Goal: Transaction & Acquisition: Subscribe to service/newsletter

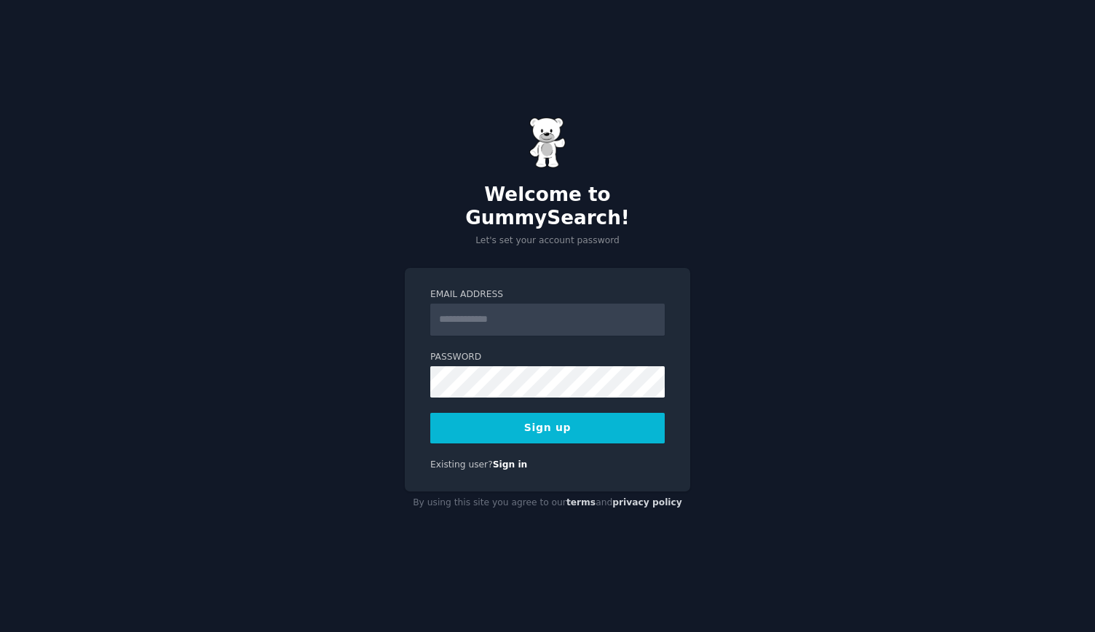
type input "**********"
click at [499, 416] on button "Sign up" at bounding box center [547, 428] width 234 height 31
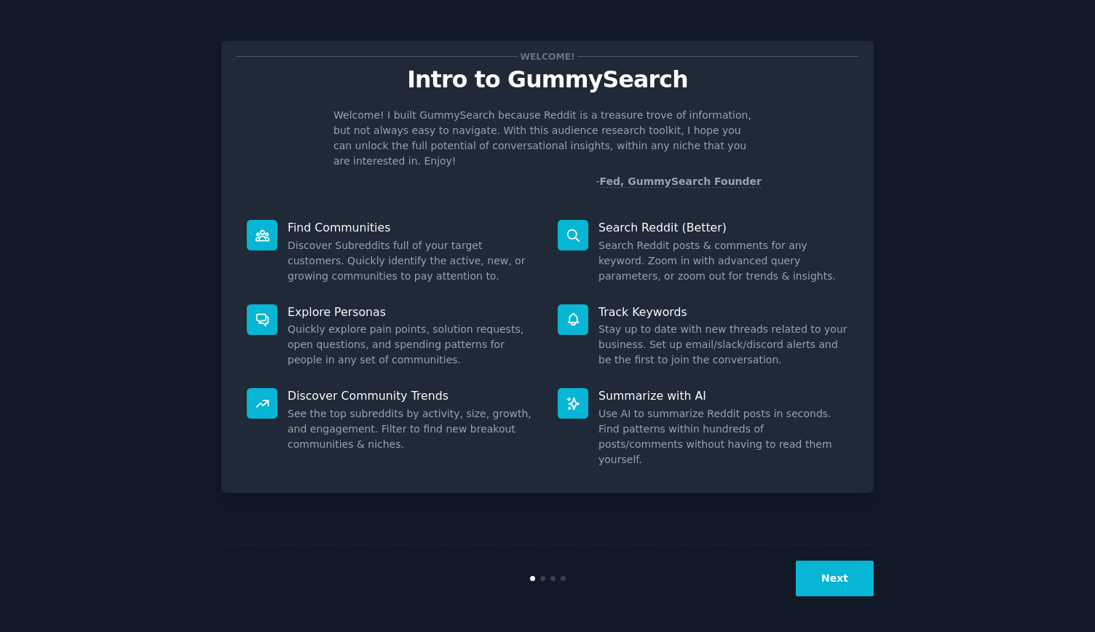
click at [802, 572] on button "Next" at bounding box center [835, 579] width 78 height 36
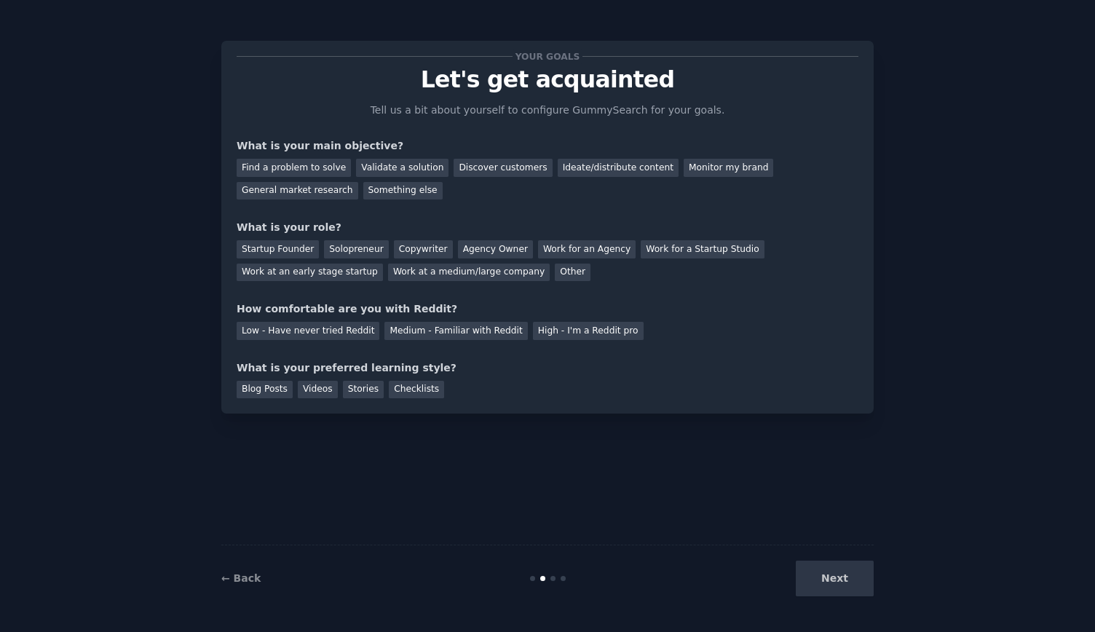
click at [802, 572] on div "Next" at bounding box center [765, 579] width 218 height 36
click at [814, 577] on div "Next" at bounding box center [765, 579] width 218 height 36
click at [853, 577] on div "Next" at bounding box center [765, 579] width 218 height 36
click at [316, 175] on div "Find a problem to solve" at bounding box center [294, 168] width 114 height 18
click at [329, 250] on div "Solopreneur" at bounding box center [356, 249] width 64 height 18
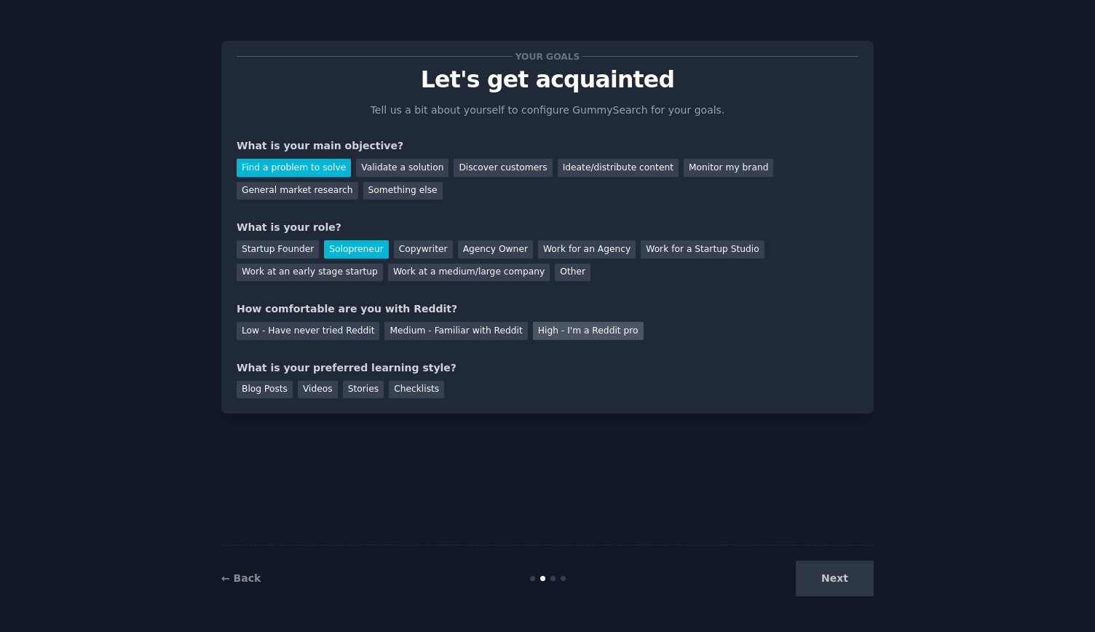
click at [539, 333] on div "High - I'm a Reddit pro" at bounding box center [588, 331] width 111 height 18
click at [826, 574] on div "Next" at bounding box center [765, 579] width 218 height 36
click at [317, 390] on div "Videos" at bounding box center [318, 390] width 40 height 18
click at [810, 575] on button "Next" at bounding box center [835, 579] width 78 height 36
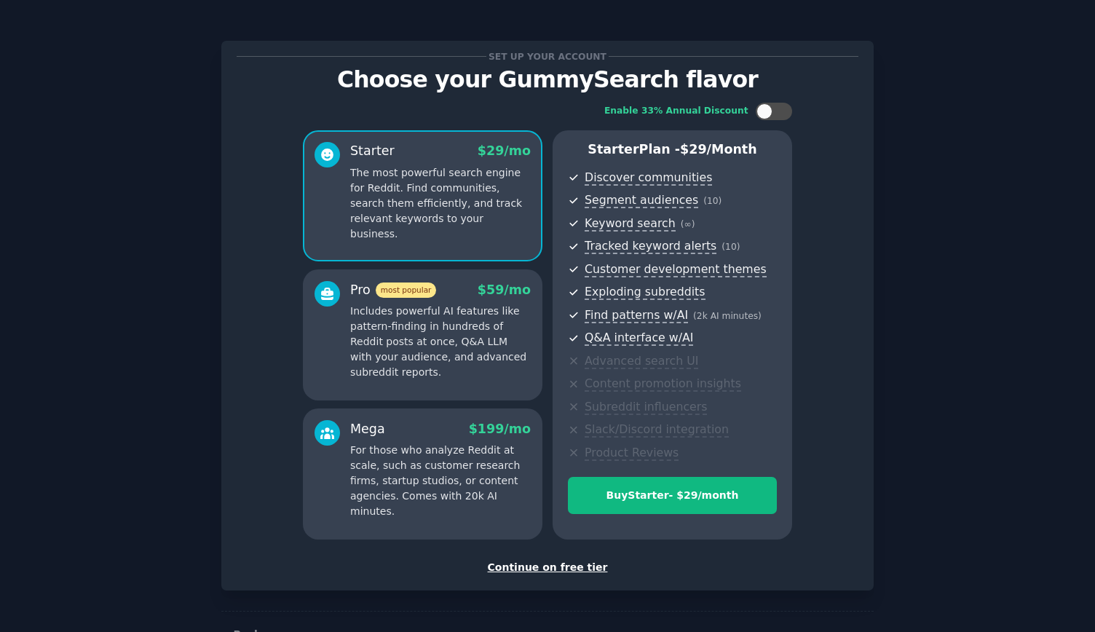
click at [550, 572] on div "Continue on free tier" at bounding box center [548, 567] width 622 height 15
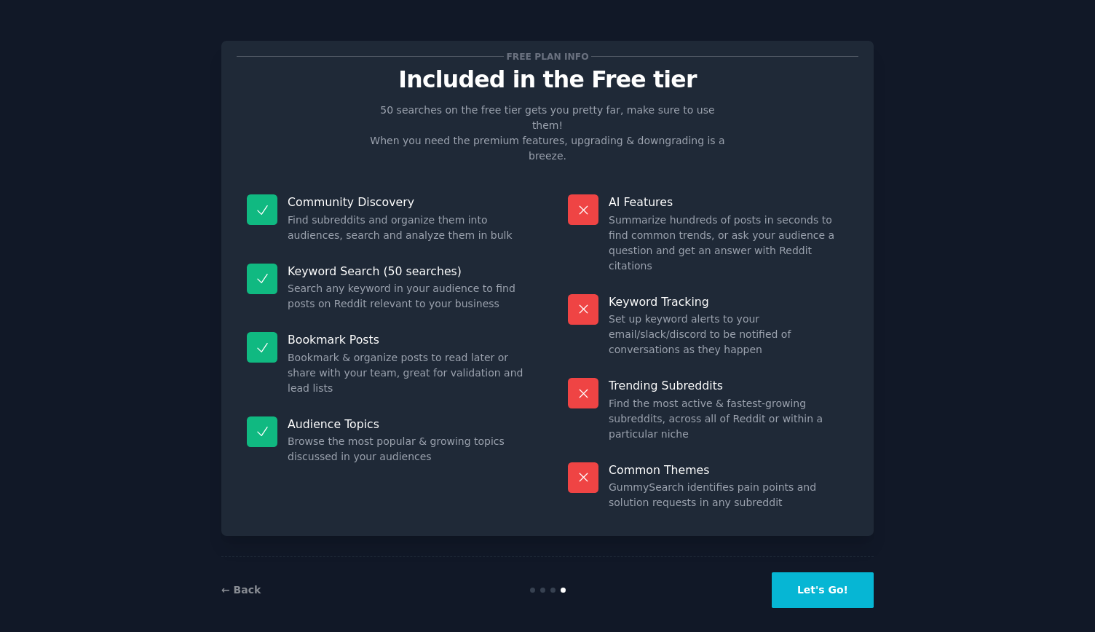
click at [815, 585] on button "Let's Go!" at bounding box center [823, 590] width 102 height 36
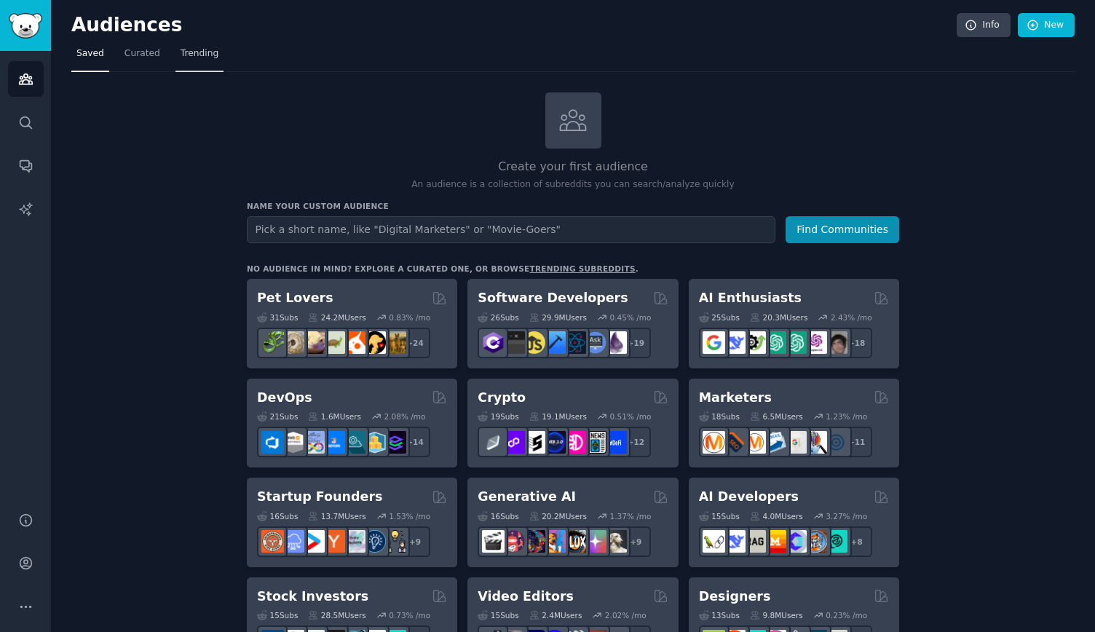
click at [191, 57] on span "Trending" at bounding box center [200, 53] width 38 height 13
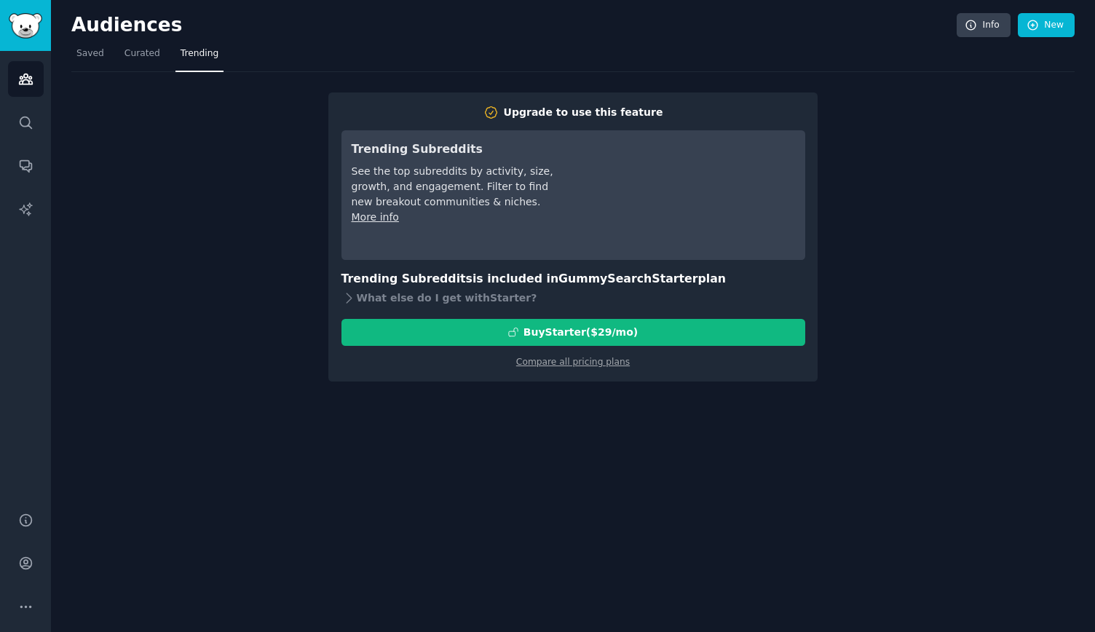
click at [430, 400] on div "Audiences Info New Saved Curated Trending Upgrade to use this feature Trending …" at bounding box center [573, 316] width 1044 height 632
click at [349, 298] on icon at bounding box center [348, 297] width 15 height 15
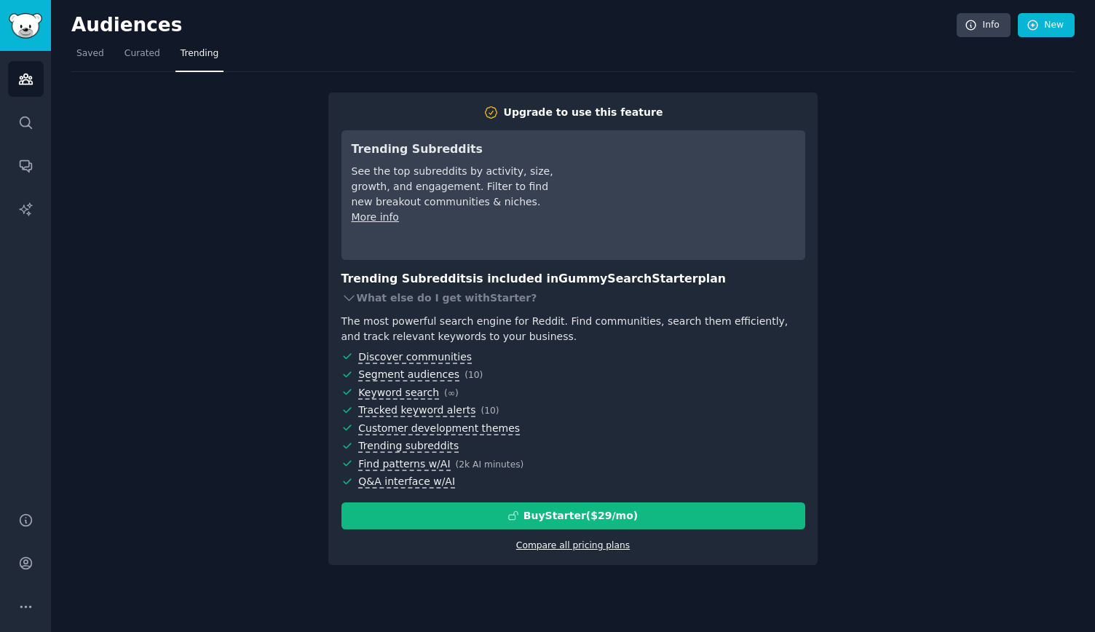
click at [587, 547] on link "Compare all pricing plans" at bounding box center [573, 545] width 114 height 10
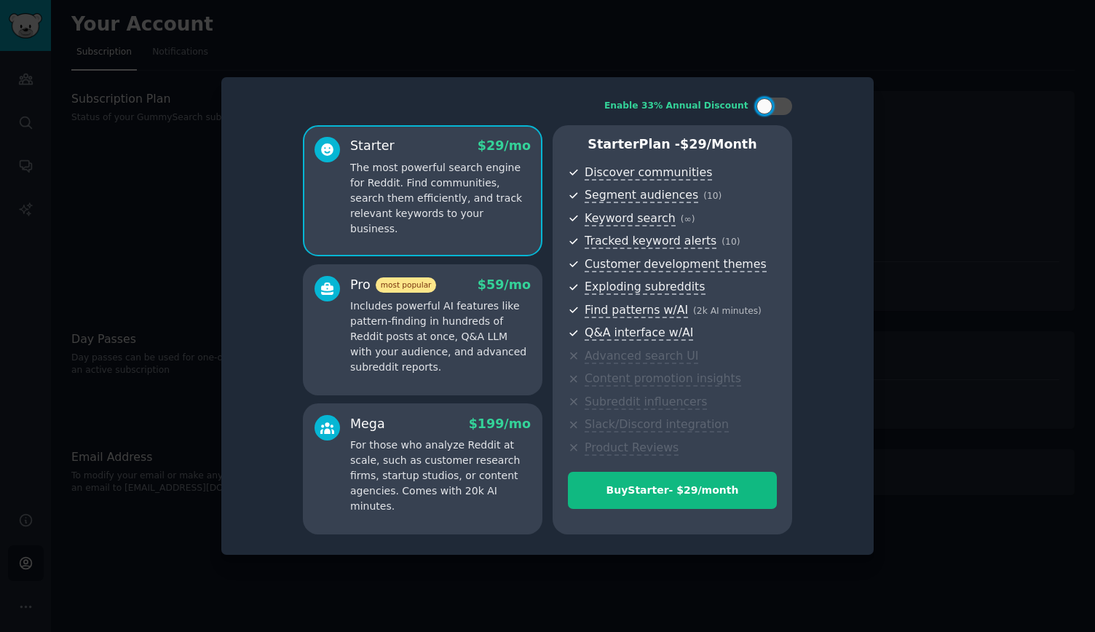
click at [925, 215] on div at bounding box center [547, 316] width 1095 height 632
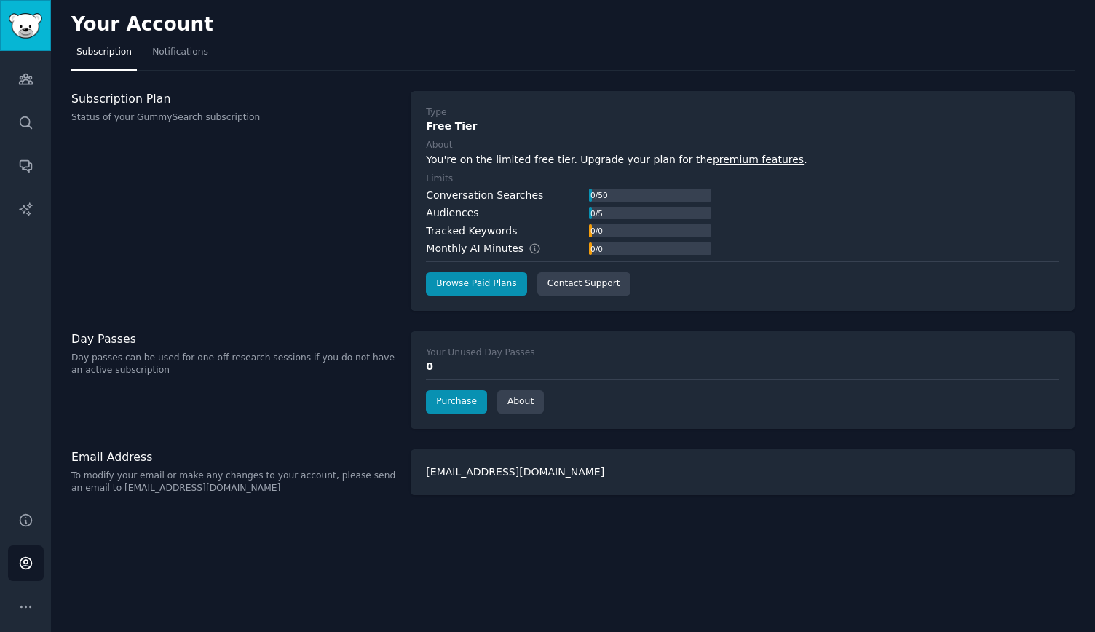
click at [28, 39] on link "Sidebar" at bounding box center [25, 25] width 51 height 51
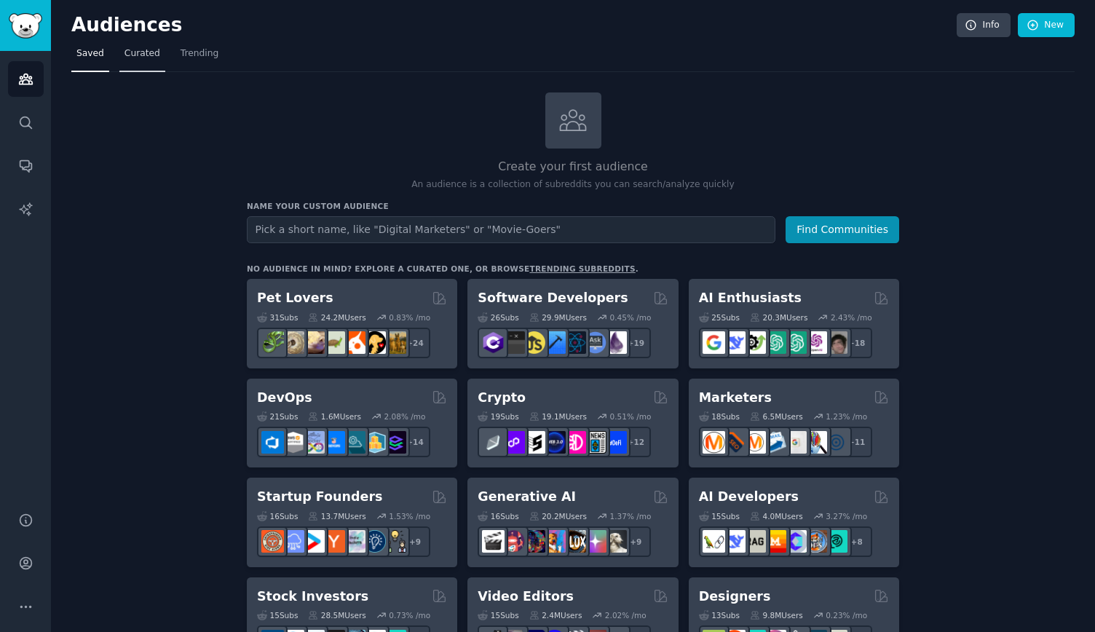
click at [128, 56] on span "Curated" at bounding box center [142, 53] width 36 height 13
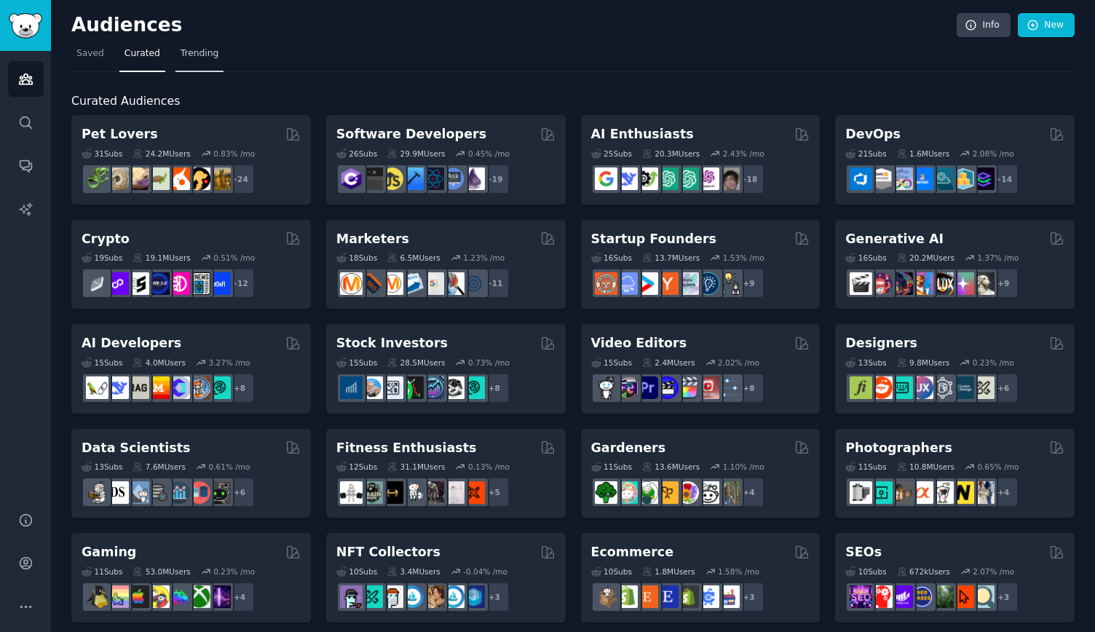
click at [181, 58] on span "Trending" at bounding box center [200, 53] width 38 height 13
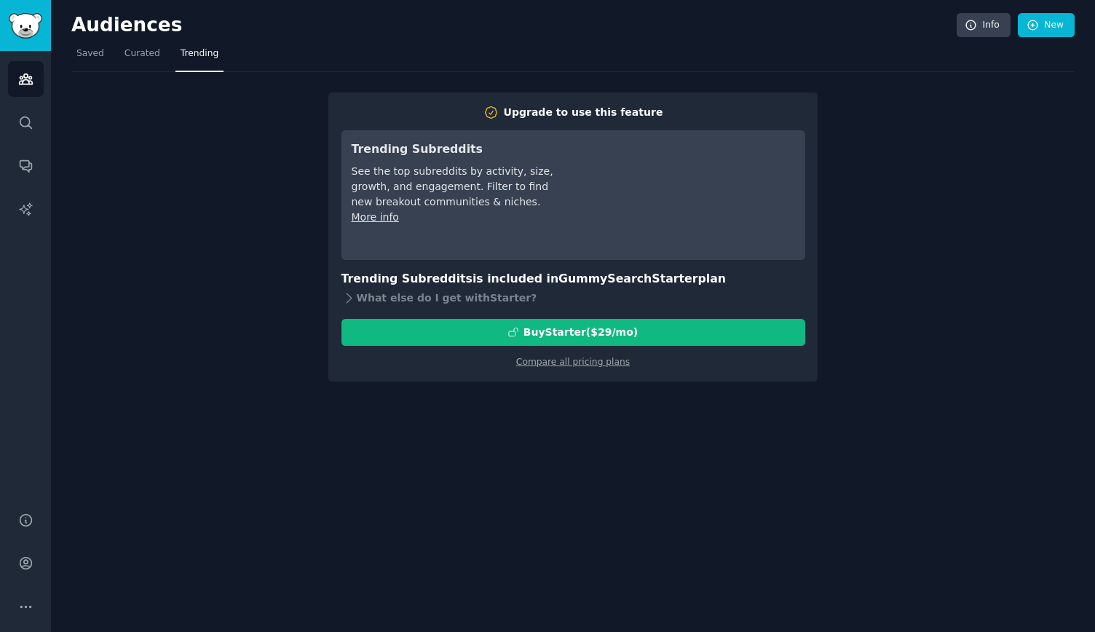
click at [146, 92] on div "Upgrade to use this feature Trending Subreddits See the top subreddits by activ…" at bounding box center [572, 226] width 1003 height 309
click at [134, 55] on span "Curated" at bounding box center [142, 53] width 36 height 13
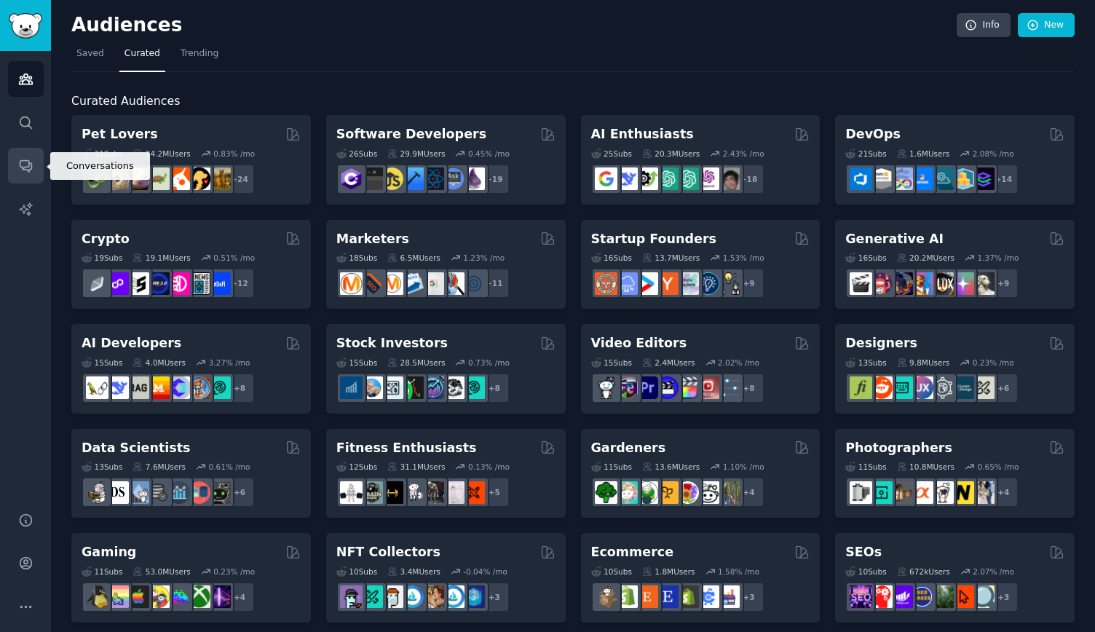
click at [26, 154] on link "Conversations" at bounding box center [26, 166] width 36 height 36
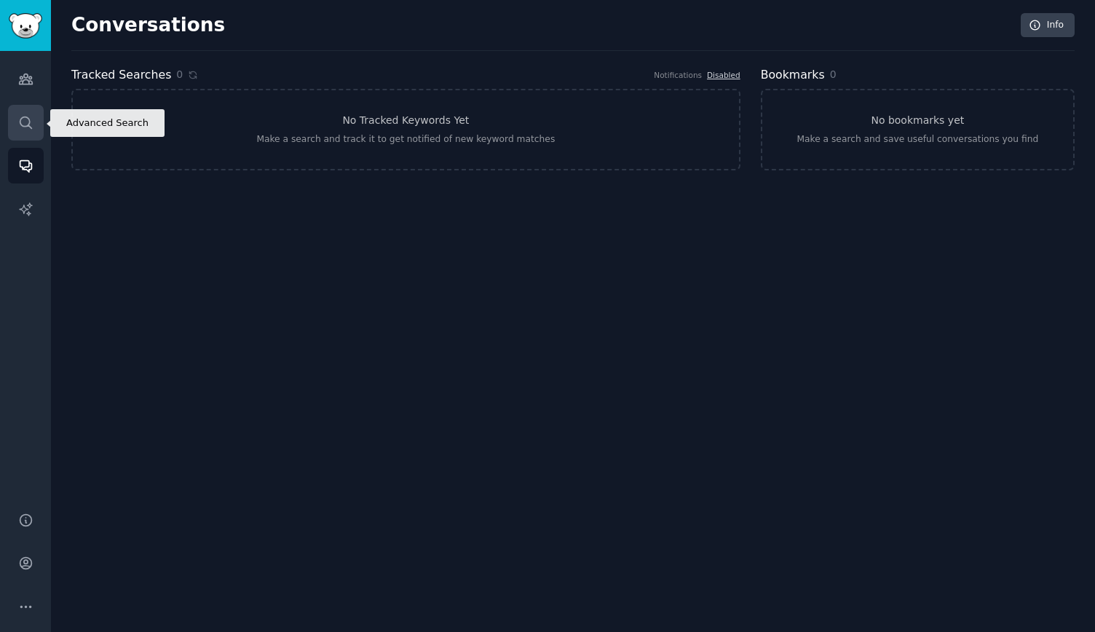
click at [11, 119] on link "Search" at bounding box center [26, 123] width 36 height 36
